Goal: Task Accomplishment & Management: Use online tool/utility

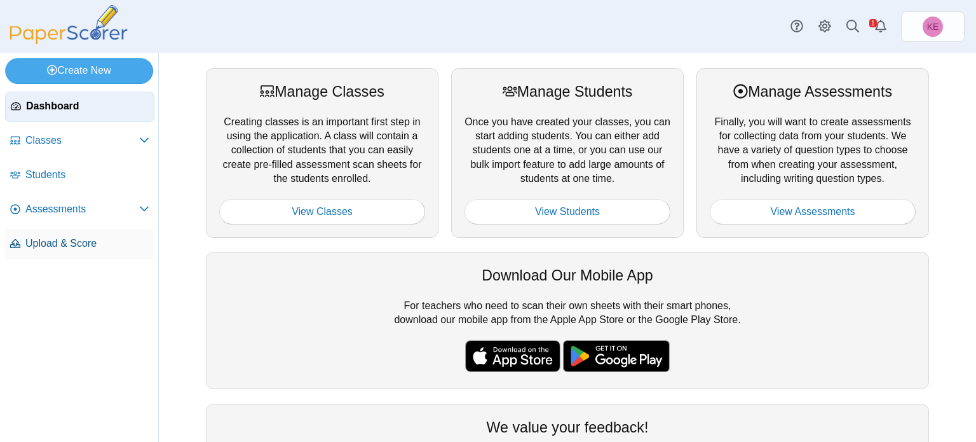
click at [29, 241] on span "Upload & Score" at bounding box center [87, 243] width 124 height 14
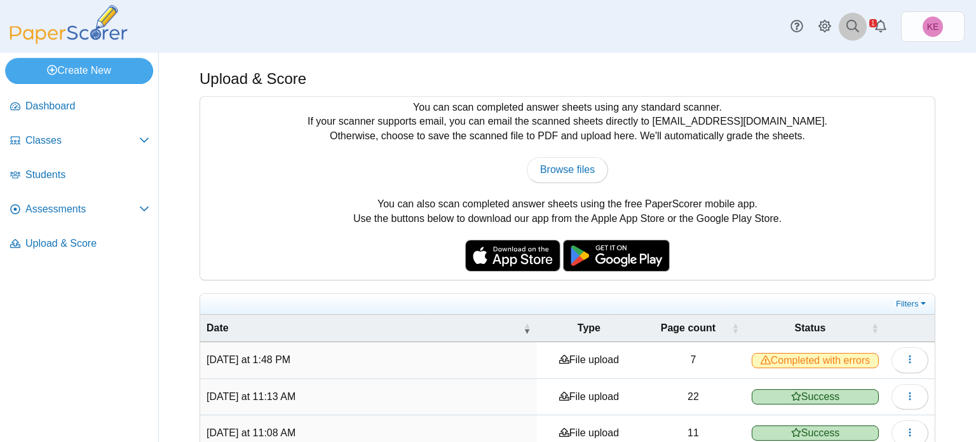
click at [860, 32] on link at bounding box center [853, 27] width 28 height 28
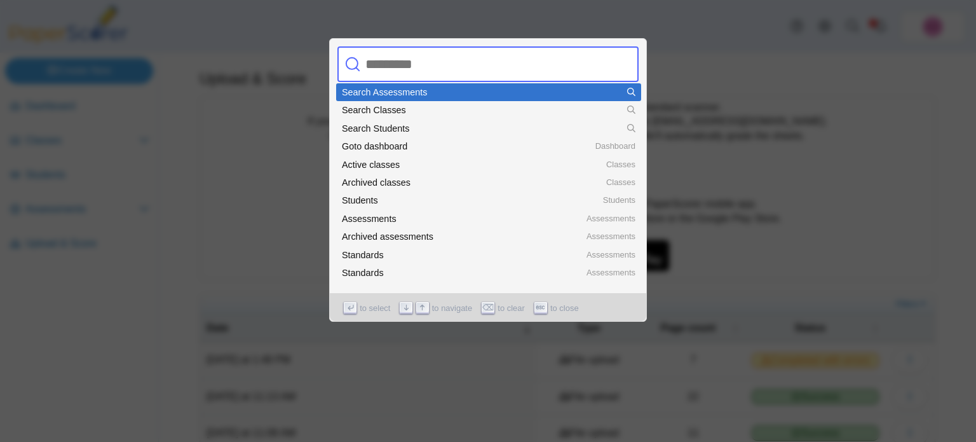
click at [786, 79] on div at bounding box center [488, 221] width 976 height 442
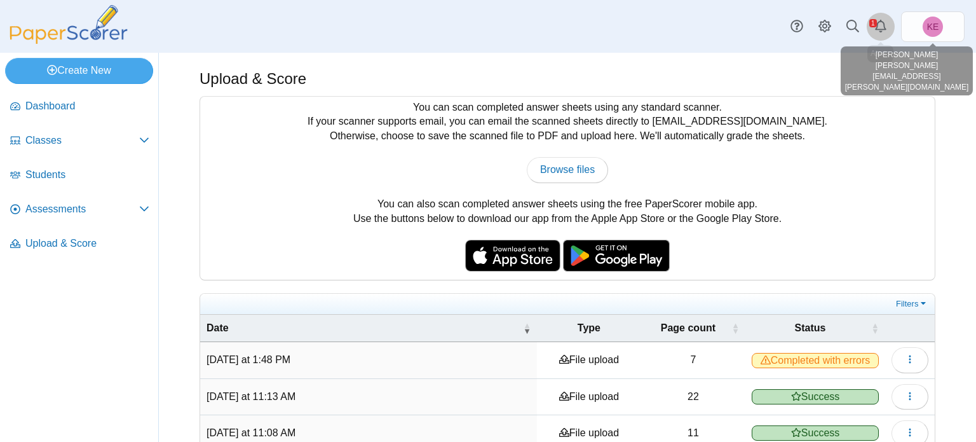
click at [873, 33] on link "Alerts" at bounding box center [881, 27] width 28 height 28
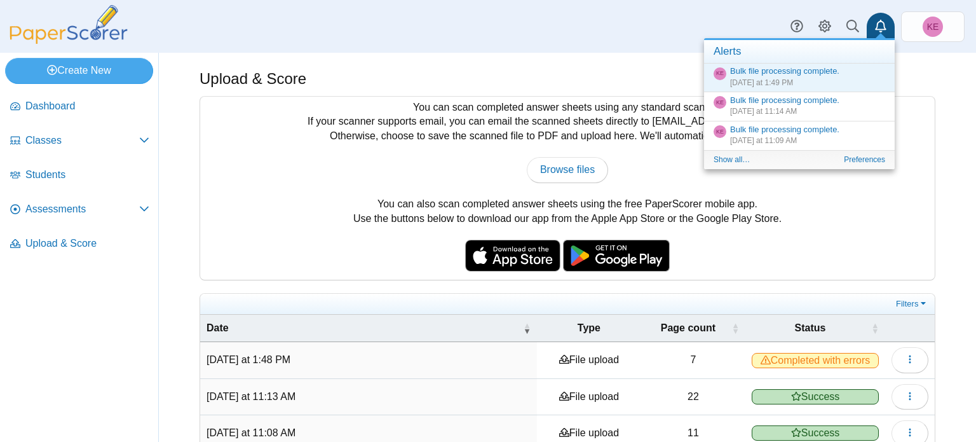
click at [968, 99] on div "Upload & Score You can scan completed answer sheets using any standard scanner.…" at bounding box center [567, 247] width 817 height 389
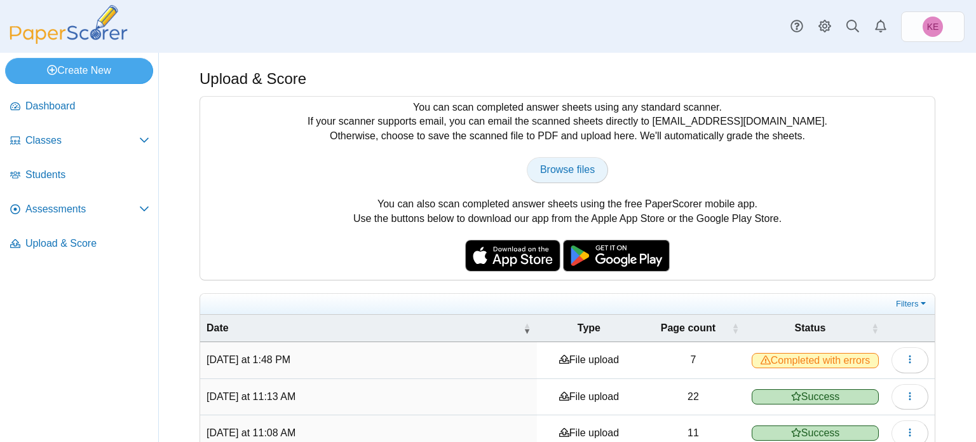
click at [575, 171] on span "Browse files" at bounding box center [567, 169] width 55 height 11
type input "**********"
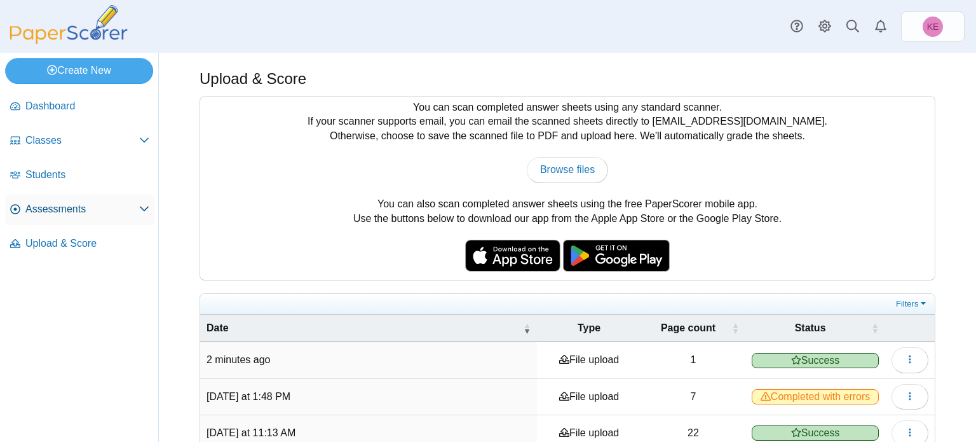
click at [72, 216] on link "Assessments" at bounding box center [79, 209] width 149 height 31
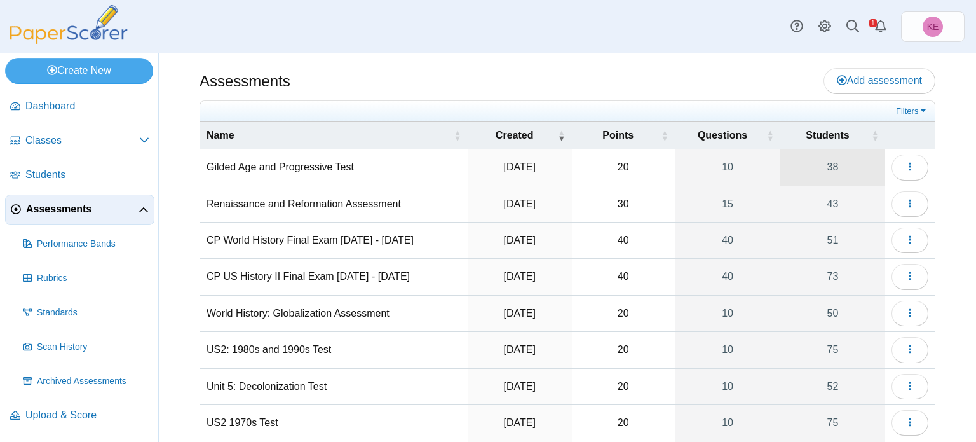
click at [837, 155] on link "38" at bounding box center [832, 167] width 105 height 36
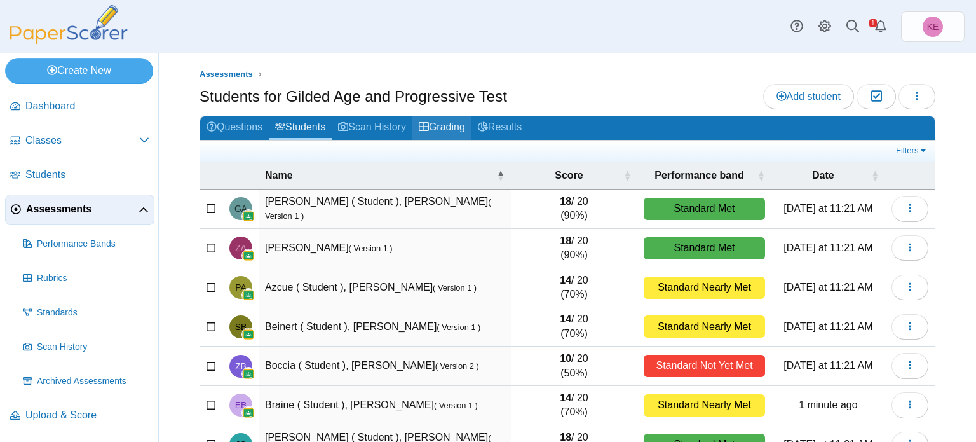
click at [429, 122] on use at bounding box center [424, 126] width 10 height 9
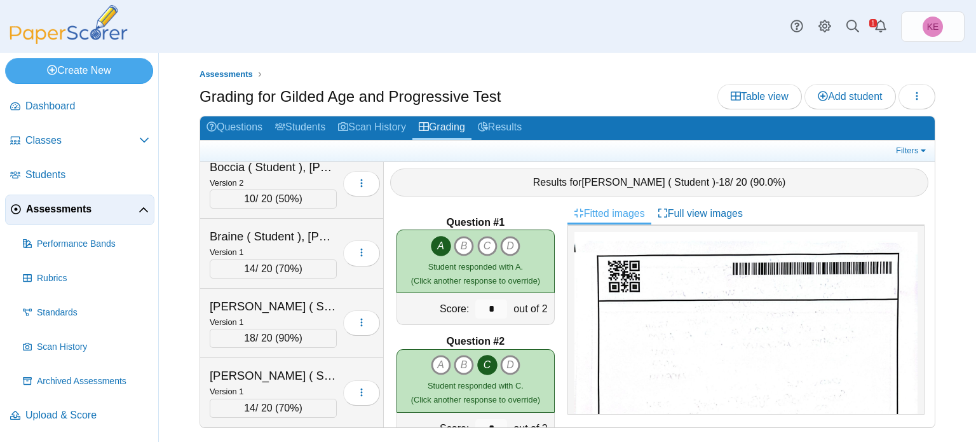
scroll to position [292, 0]
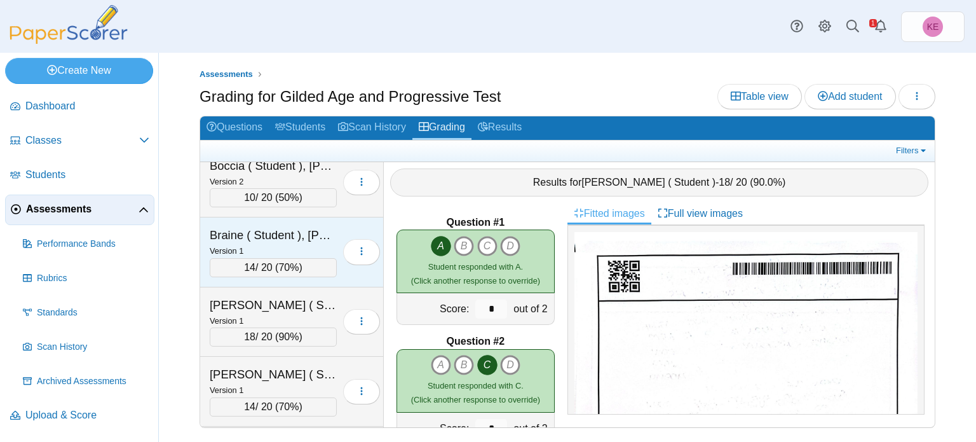
click at [320, 230] on div "Braine ( Student ), [PERSON_NAME]" at bounding box center [273, 235] width 127 height 17
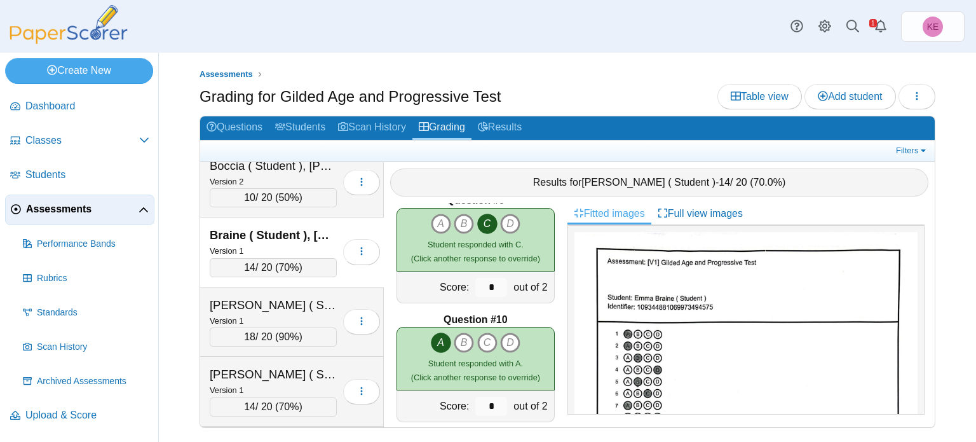
scroll to position [991, 0]
